Goal: Information Seeking & Learning: Learn about a topic

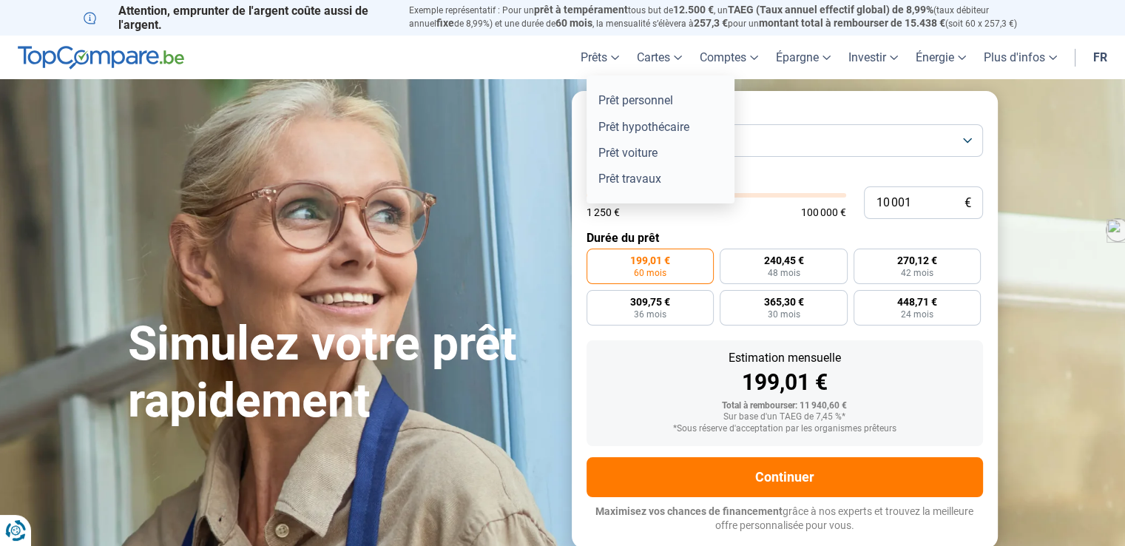
click at [615, 60] on link "Prêts" at bounding box center [600, 57] width 56 height 44
